Goal: Task Accomplishment & Management: Use online tool/utility

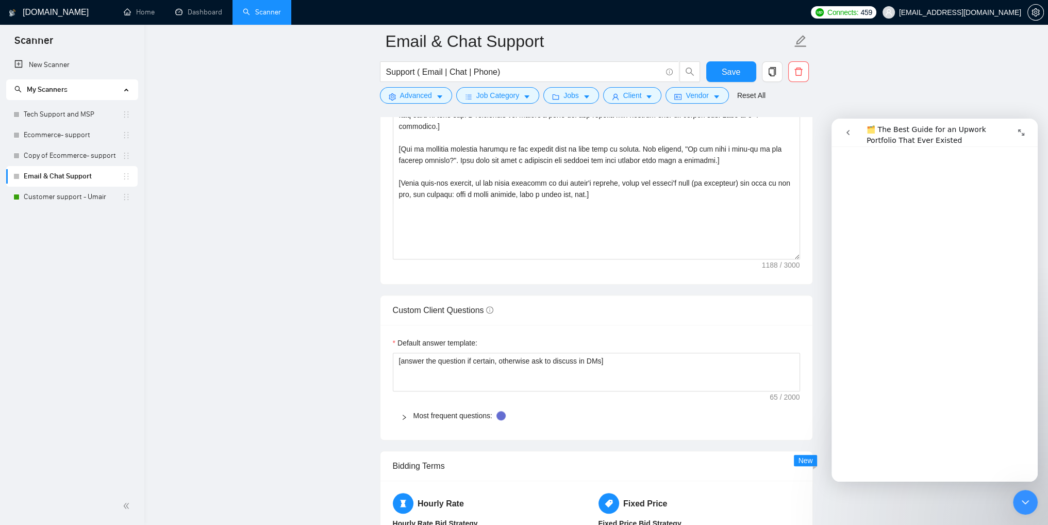
scroll to position [4634, 0]
drag, startPoint x: 0, startPoint y: 0, endPoint x: 561, endPoint y: 61, distance: 564.3
click at [27, 198] on link "Customer support - Umair" at bounding box center [73, 197] width 98 height 21
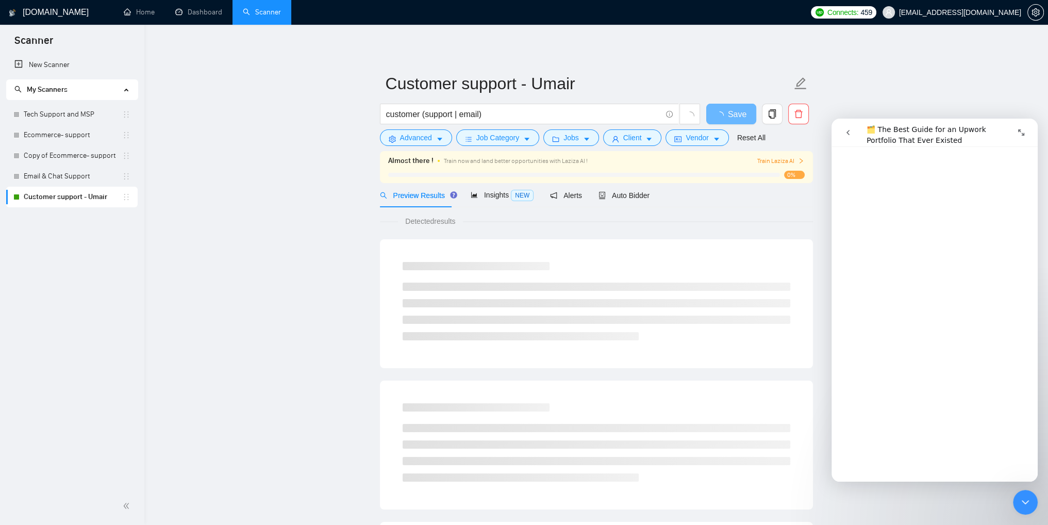
click at [1023, 130] on icon "Expand window" at bounding box center [1021, 132] width 8 height 8
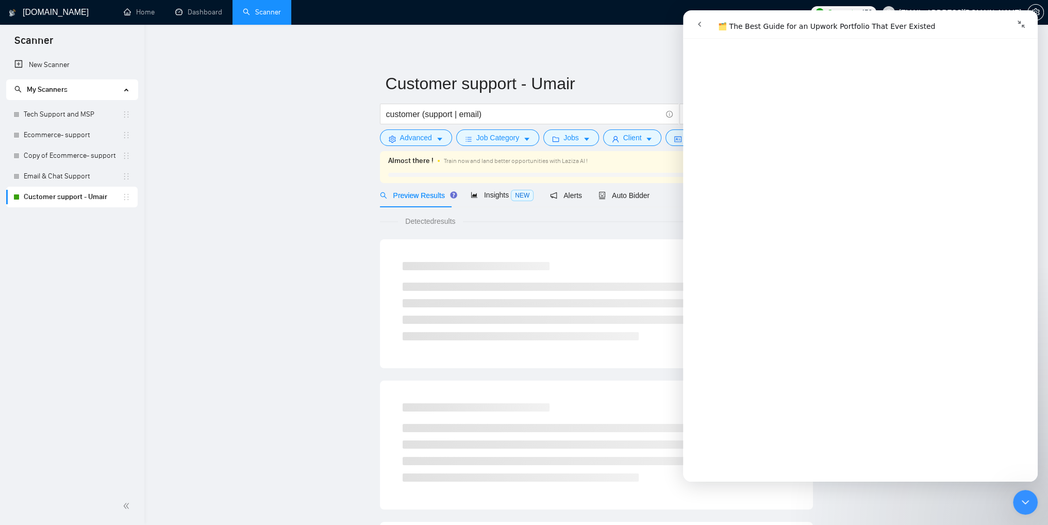
scroll to position [4622, 0]
click at [1021, 28] on button "Collapse window" at bounding box center [1022, 24] width 20 height 20
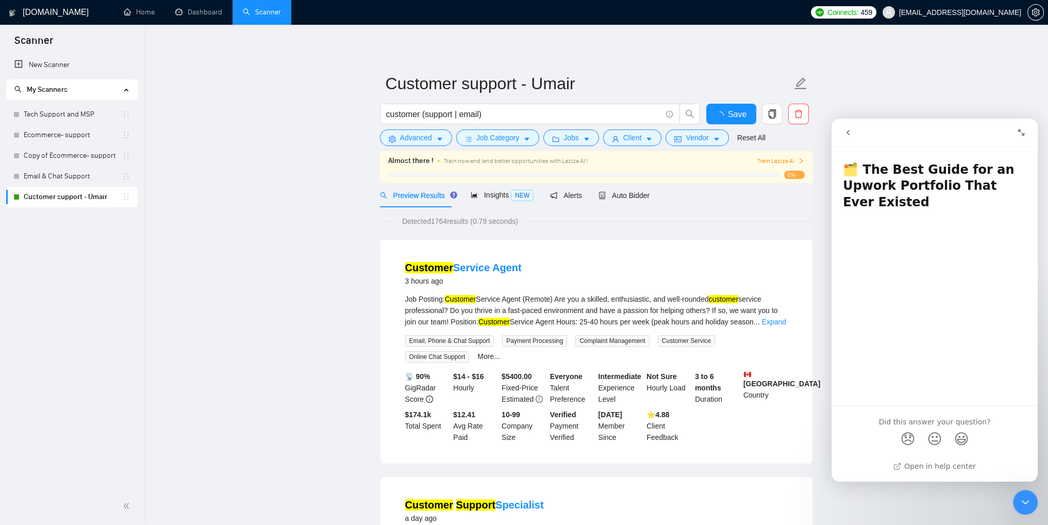
scroll to position [0, 0]
click at [1024, 500] on icon "Close Intercom Messenger" at bounding box center [1025, 502] width 12 height 12
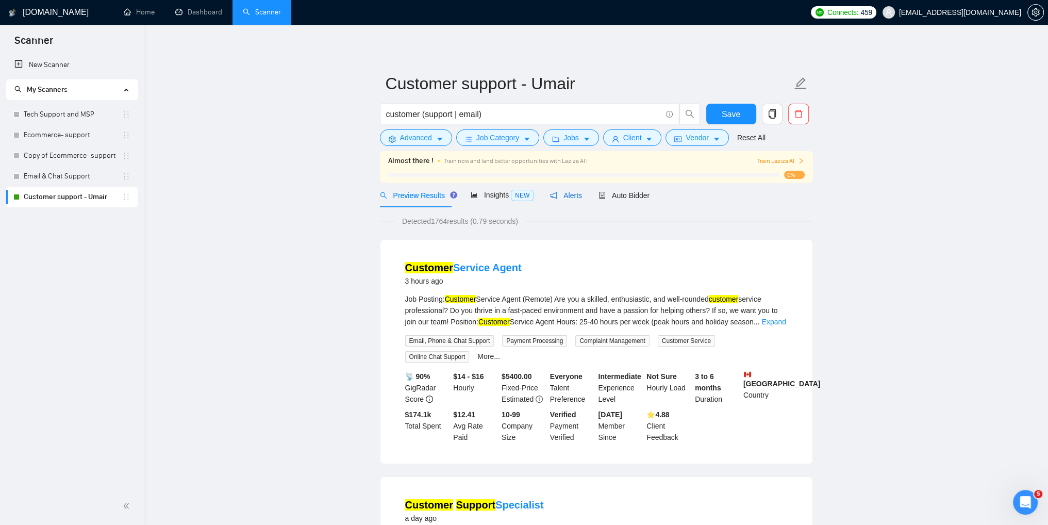
click at [560, 195] on span "Alerts" at bounding box center [566, 195] width 32 height 8
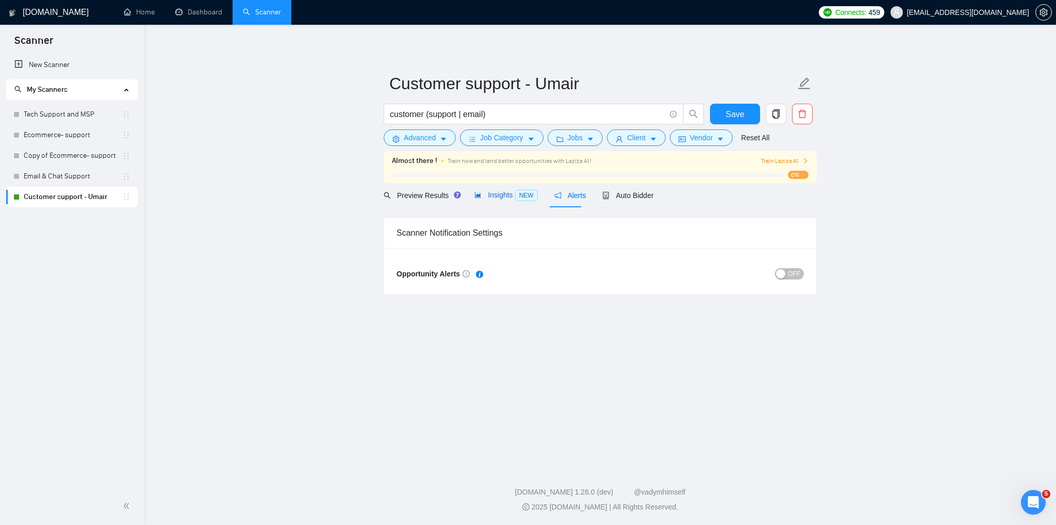
click at [480, 193] on span "Insights NEW" at bounding box center [505, 195] width 63 height 8
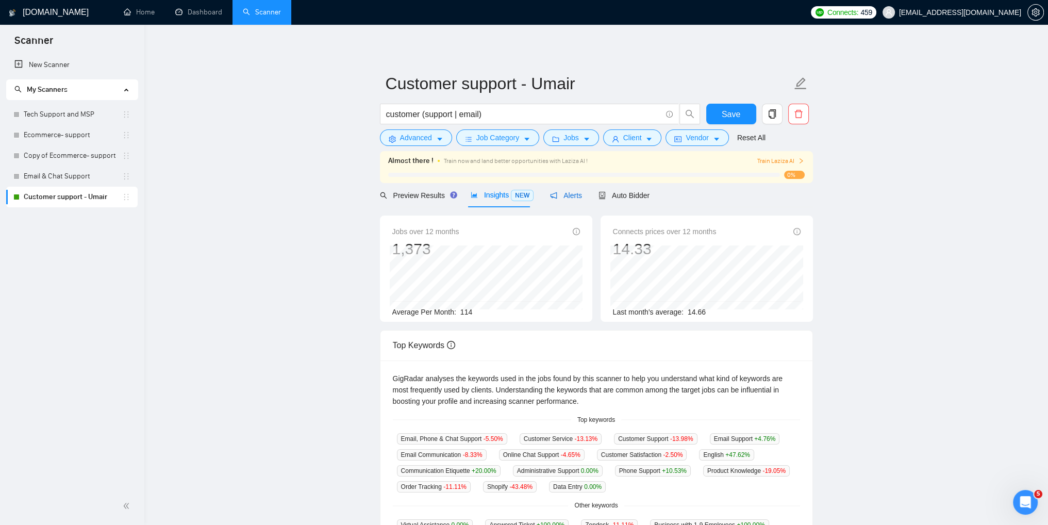
click at [561, 194] on span "Alerts" at bounding box center [566, 195] width 32 height 8
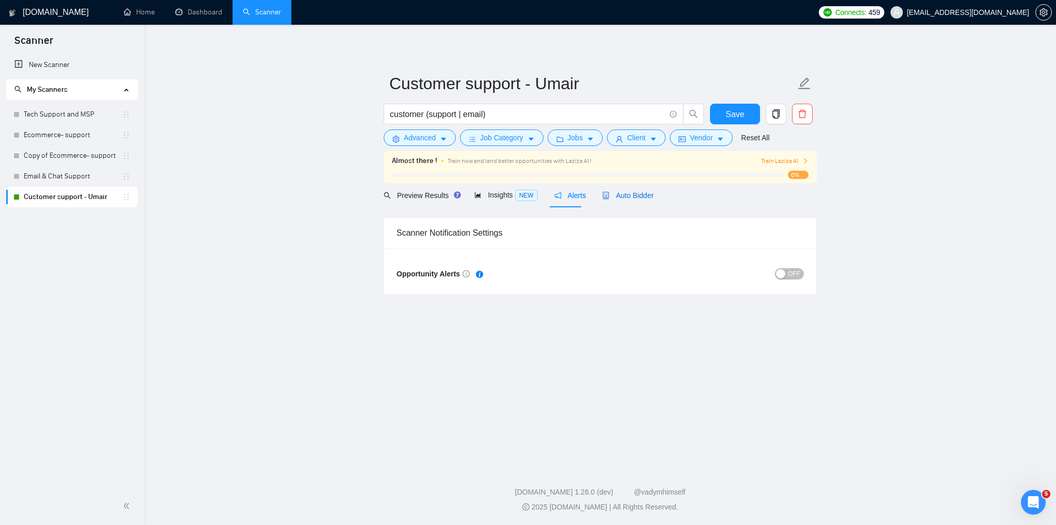
click at [631, 196] on span "Auto Bidder" at bounding box center [627, 195] width 51 height 8
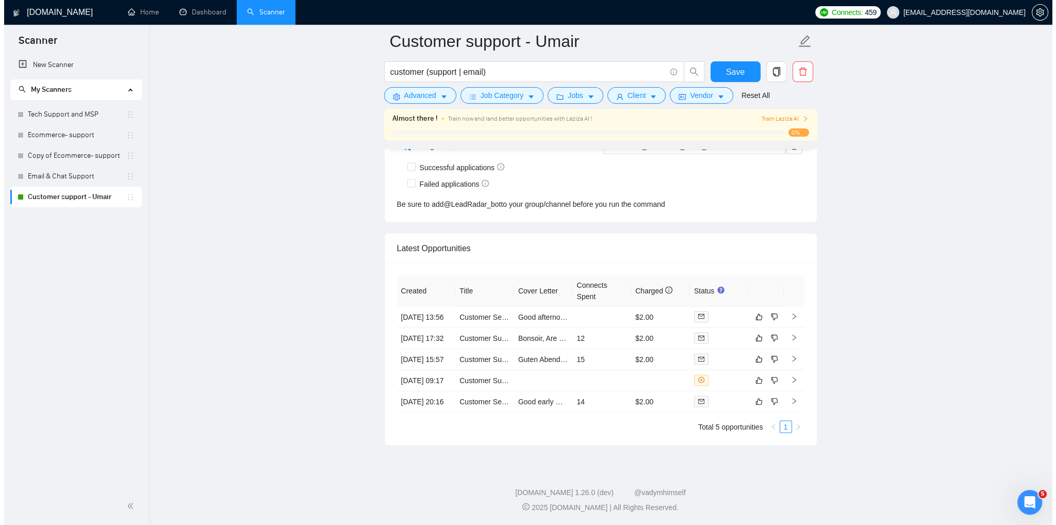
scroll to position [2623, 0]
click at [486, 312] on link "Customer Service Agent" at bounding box center [494, 316] width 78 height 8
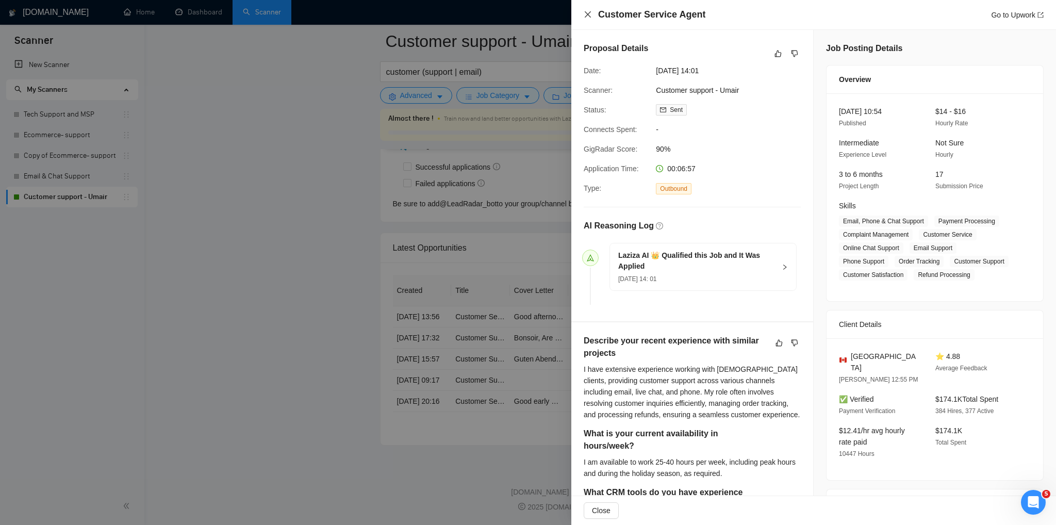
click at [586, 15] on icon "close" at bounding box center [588, 14] width 8 height 8
